Goal: Task Accomplishment & Management: Manage account settings

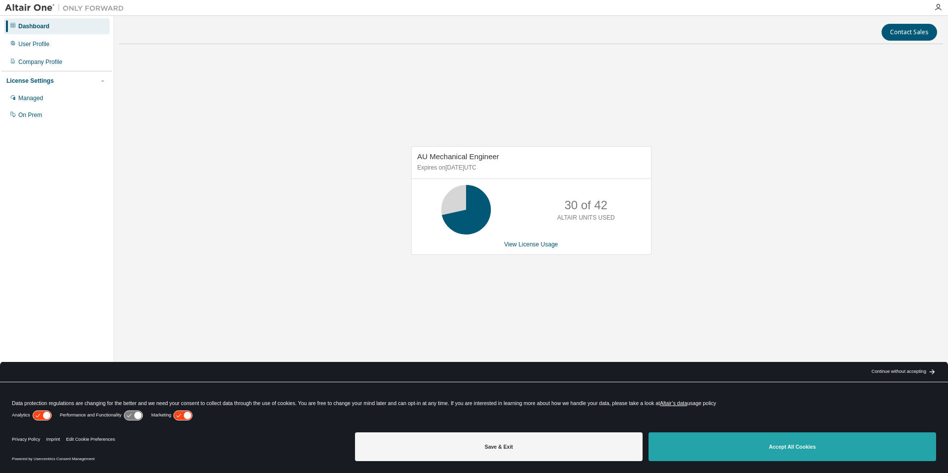
click at [773, 444] on button "Accept All Cookies" at bounding box center [791, 446] width 287 height 29
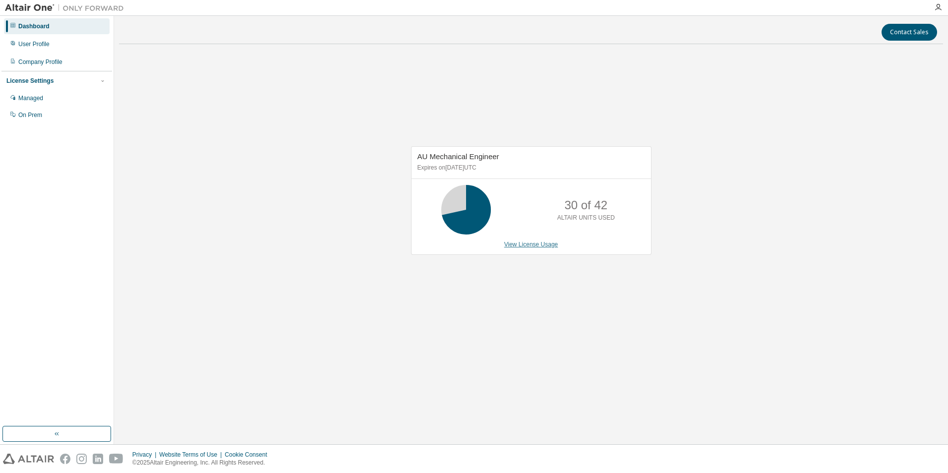
click at [542, 245] on link "View License Usage" at bounding box center [531, 244] width 54 height 7
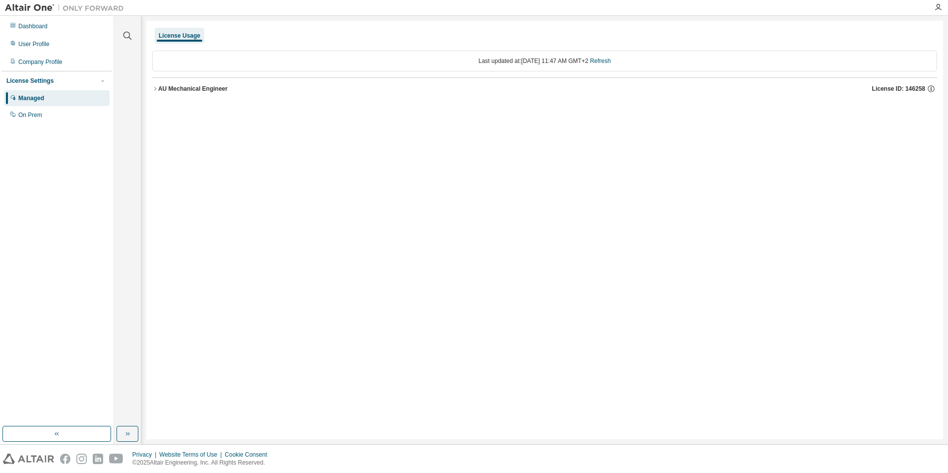
click at [156, 90] on icon "button" at bounding box center [155, 89] width 6 height 6
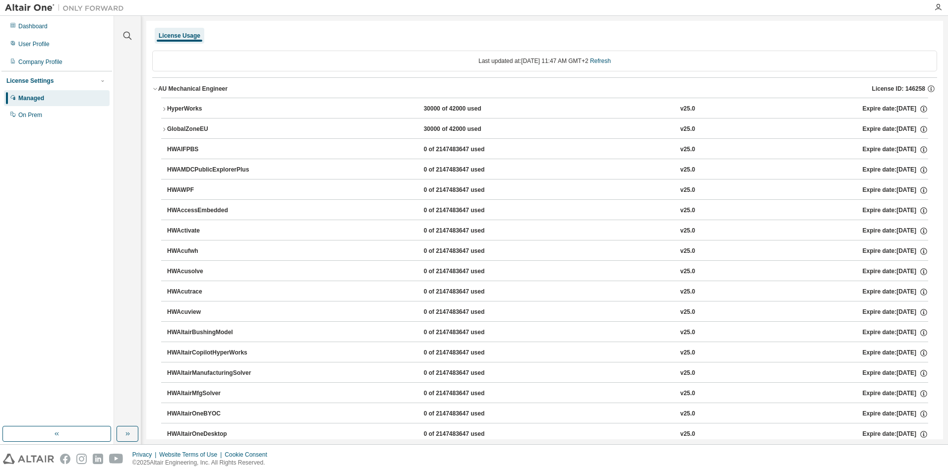
click at [163, 107] on icon "button" at bounding box center [164, 109] width 6 height 6
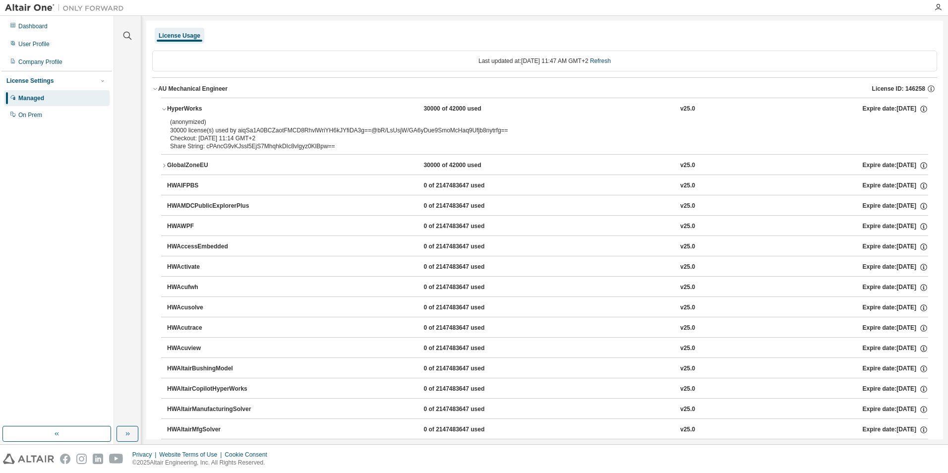
click at [163, 166] on icon "button" at bounding box center [164, 166] width 6 height 6
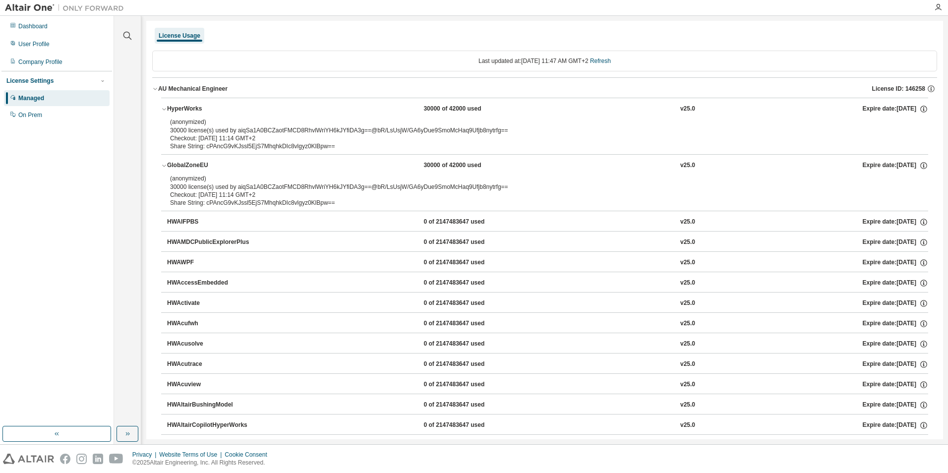
click at [256, 40] on div "License Usage" at bounding box center [544, 36] width 785 height 18
